Goal: Find specific page/section: Find specific page/section

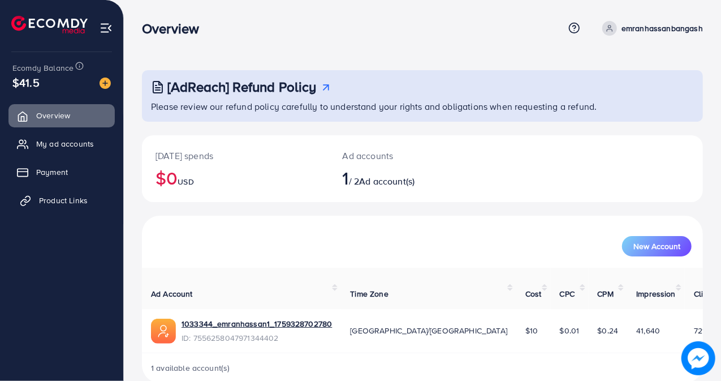
click at [75, 202] on span "Product Links" at bounding box center [63, 200] width 49 height 11
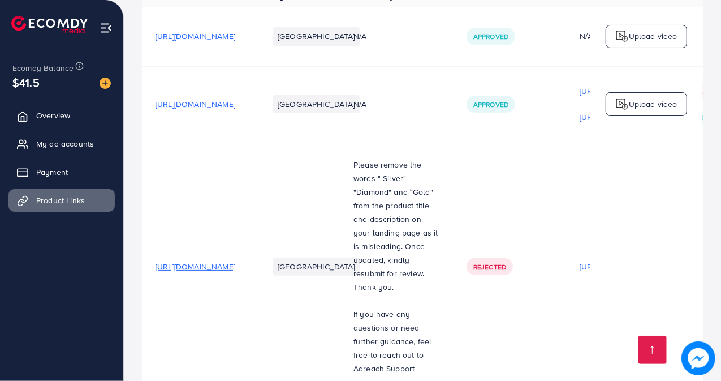
scroll to position [258, 0]
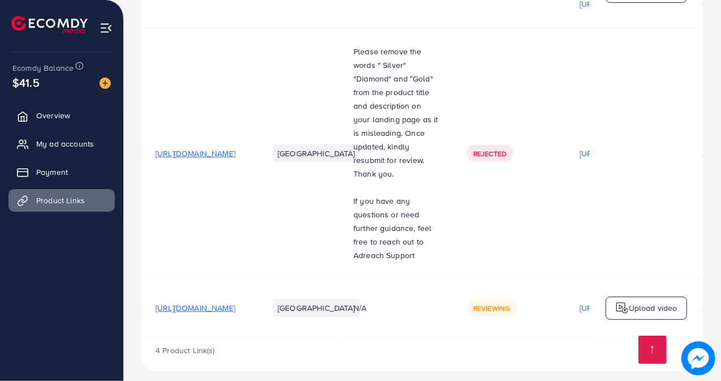
click at [255, 223] on td "[URL][DOMAIN_NAME]" at bounding box center [198, 153] width 113 height 249
click at [68, 111] on span "Overview" at bounding box center [56, 115] width 34 height 11
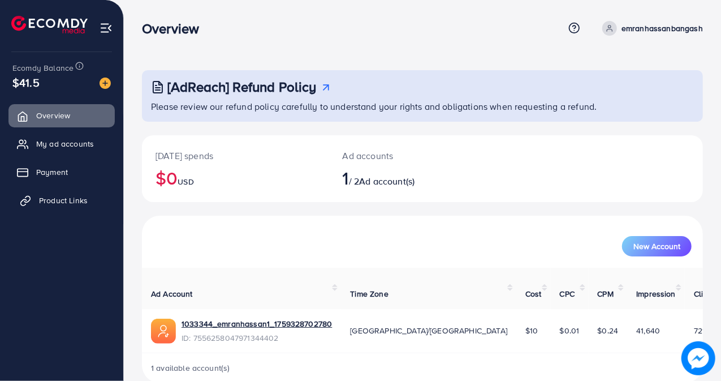
click at [61, 199] on span "Product Links" at bounding box center [63, 200] width 49 height 11
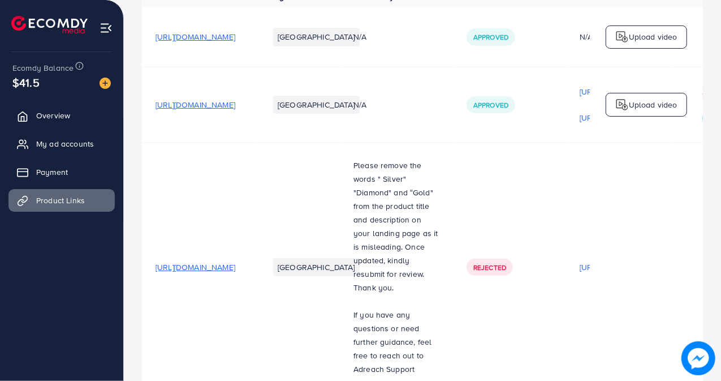
scroll to position [258, 0]
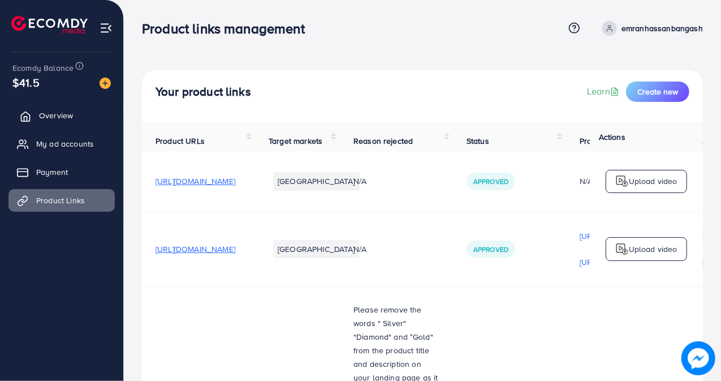
click at [75, 111] on link "Overview" at bounding box center [61, 115] width 106 height 23
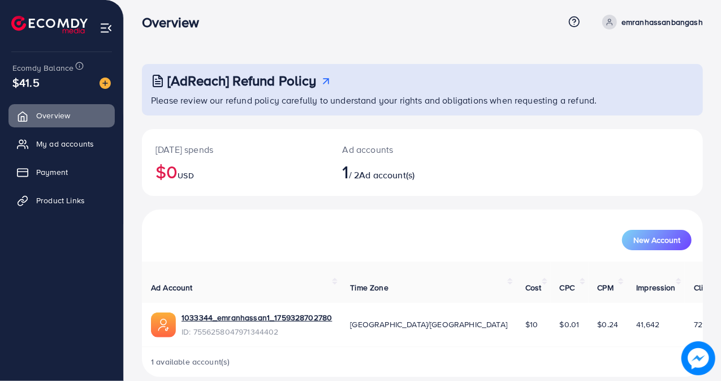
scroll to position [8, 0]
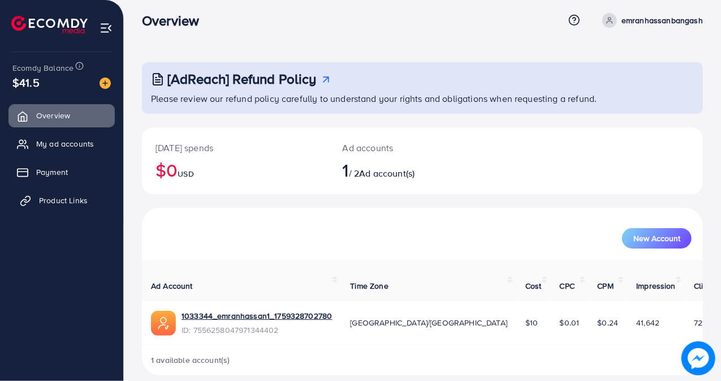
click at [75, 201] on span "Product Links" at bounding box center [63, 200] width 49 height 11
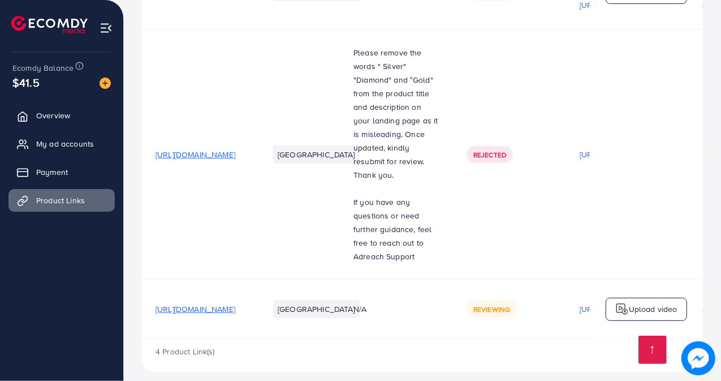
scroll to position [258, 0]
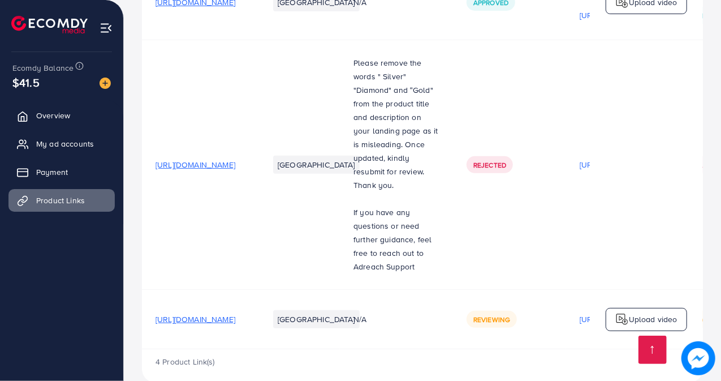
scroll to position [258, 0]
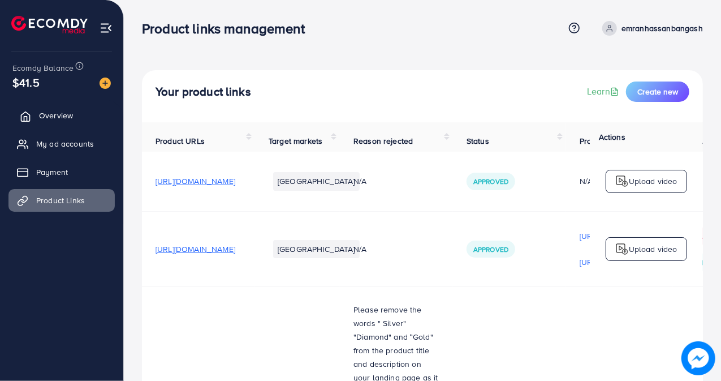
click at [35, 114] on link "Overview" at bounding box center [61, 115] width 106 height 23
